Goal: Find specific page/section: Find specific page/section

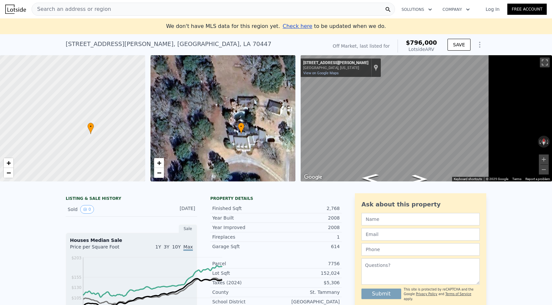
scroll to position [0, 15]
click at [435, 185] on icon "Go East, Hano Rd Ext" at bounding box center [419, 178] width 32 height 13
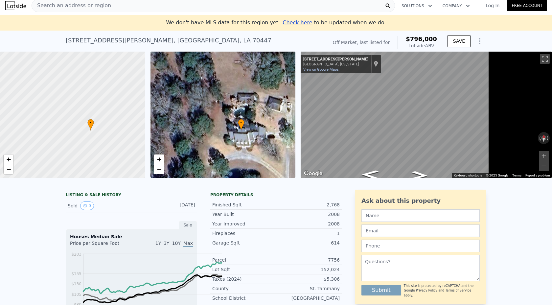
click at [483, 45] on icon "Show Options" at bounding box center [479, 41] width 8 height 8
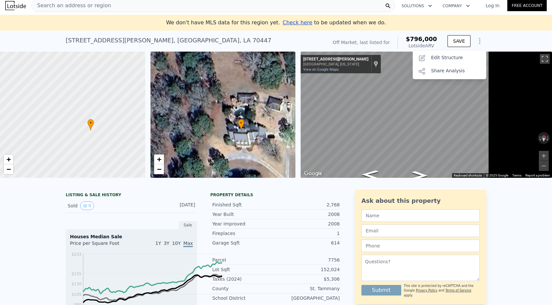
click at [308, 52] on div "[STREET_ADDRESS][PERSON_NAME] No sales on record (~ARV $796k )" at bounding box center [195, 42] width 259 height 18
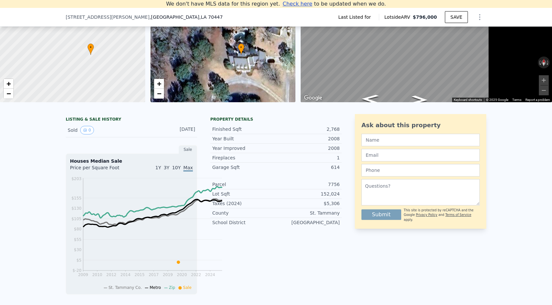
scroll to position [2, 0]
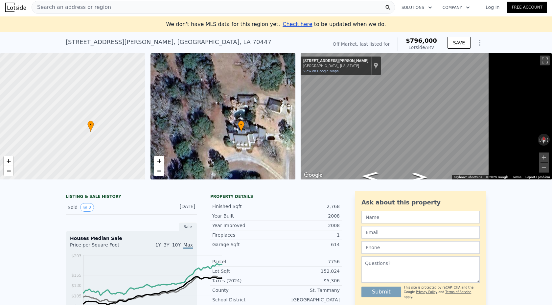
click at [91, 11] on span "Search an address or region" at bounding box center [71, 7] width 79 height 8
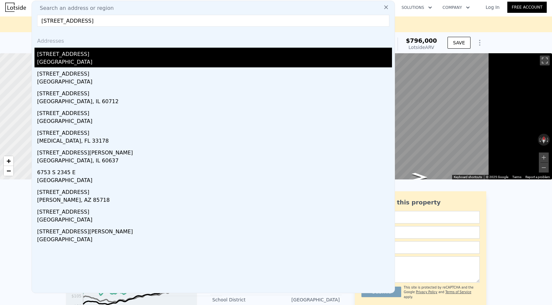
type input "[STREET_ADDRESS]"
click at [74, 58] on div "[STREET_ADDRESS]" at bounding box center [214, 53] width 355 height 11
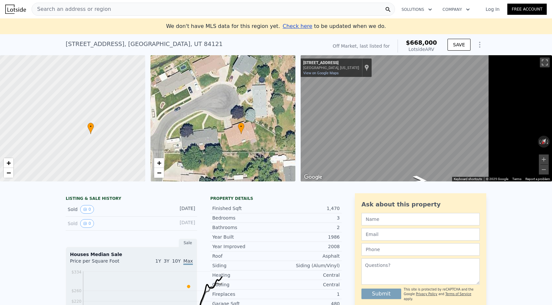
type input "0"
type input "2153"
type input "3499"
type input "43560"
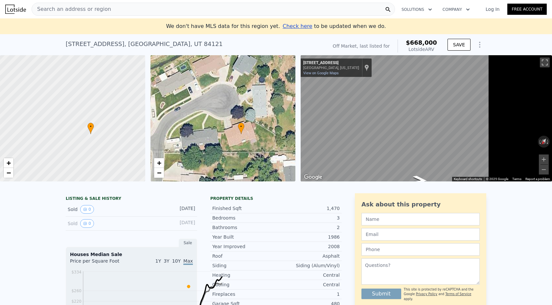
type input "43560"
type input "$ 796,000"
type input "4"
type input "$ 97,142"
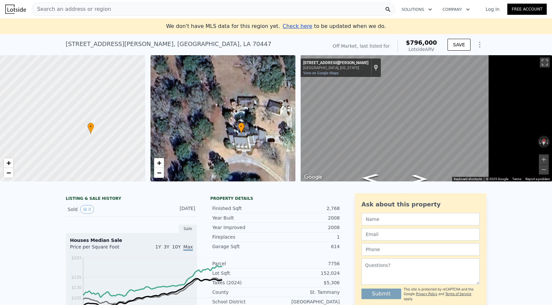
click at [135, 11] on div "Search an address or region" at bounding box center [213, 9] width 363 height 13
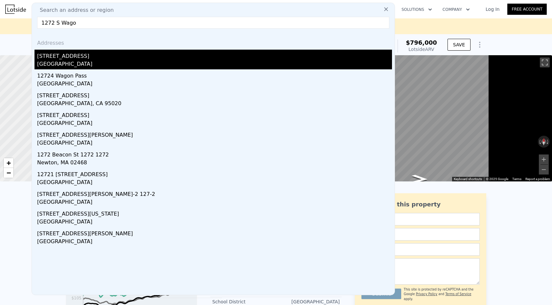
type input "1272 S Wago"
click at [104, 60] on div "[STREET_ADDRESS]" at bounding box center [214, 55] width 355 height 11
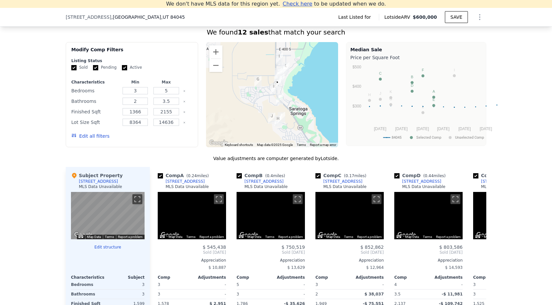
scroll to position [678, 0]
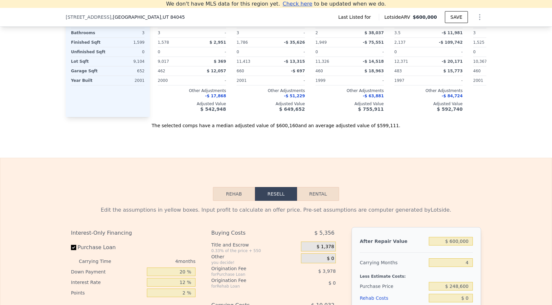
type input "0"
type input "2153"
type input "3499"
type input "43560"
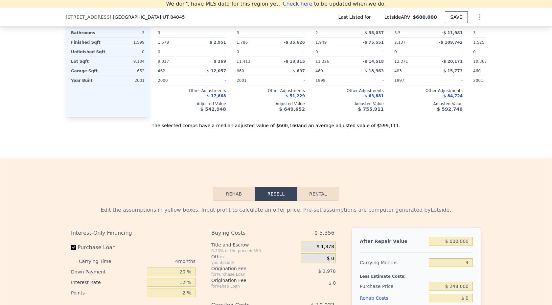
type input "43560"
type input "$ 796,000"
type input "$ 97,142"
